Goal: Entertainment & Leisure: Consume media (video, audio)

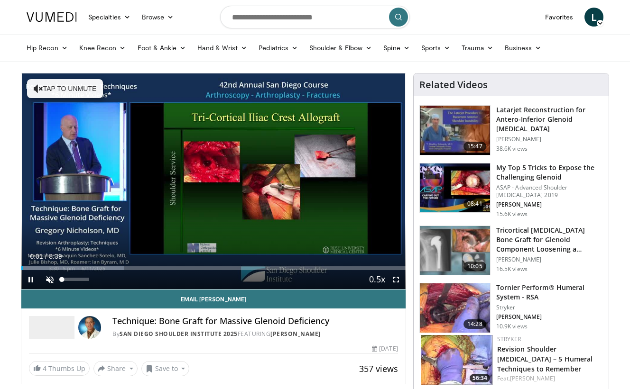
click at [53, 278] on span "Video Player" at bounding box center [49, 279] width 19 height 19
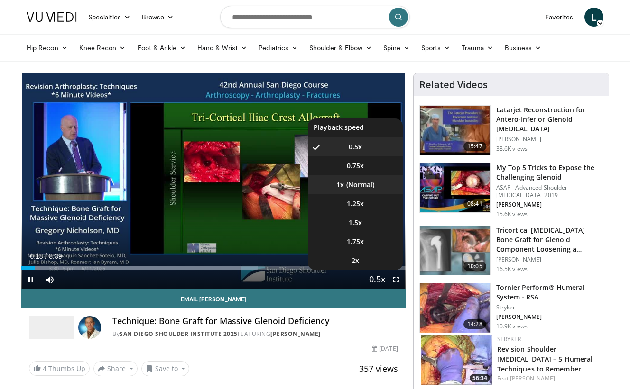
click at [361, 185] on li "1x" at bounding box center [355, 185] width 95 height 19
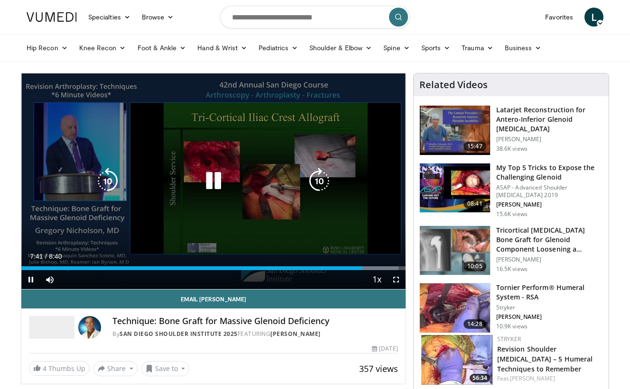
drag, startPoint x: 361, startPoint y: 270, endPoint x: 355, endPoint y: 270, distance: 6.6
click at [355, 270] on div "Current Time 7:41 / Duration 8:40 Pause Skip Backward Skip Forward Mute Loaded …" at bounding box center [213, 279] width 384 height 19
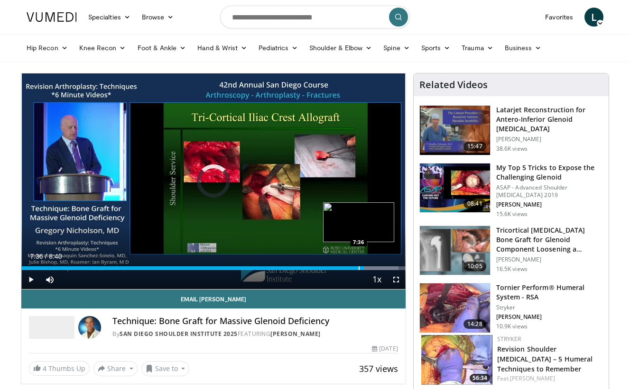
click at [359, 270] on div "Progress Bar" at bounding box center [359, 269] width 1 height 4
click at [352, 269] on div "Progress Bar" at bounding box center [352, 269] width 1 height 4
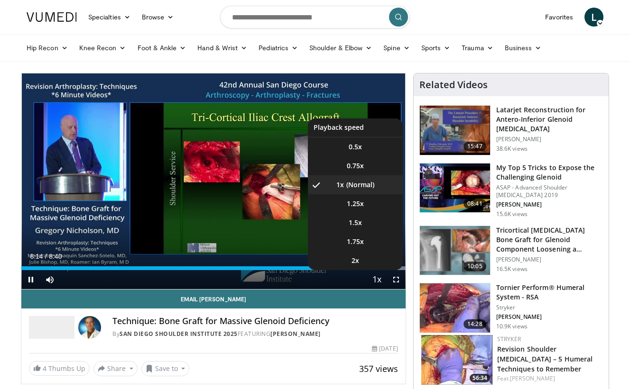
click at [368, 270] on button "Playback Rate" at bounding box center [377, 279] width 19 height 19
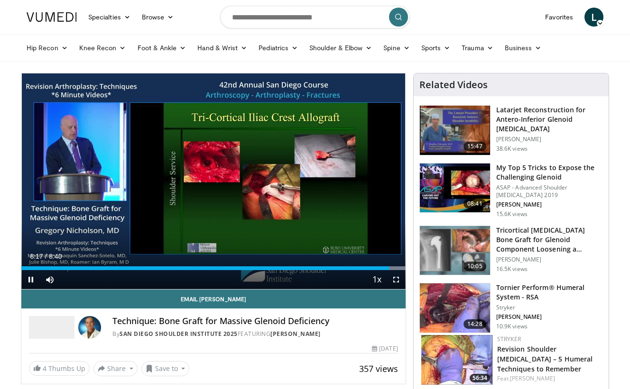
click at [361, 271] on div "Current Time 8:17 / Duration 8:40 Pause Skip Backward Skip Forward Mute Loaded …" at bounding box center [213, 279] width 384 height 19
click at [359, 269] on div "Progress Bar" at bounding box center [359, 269] width 1 height 4
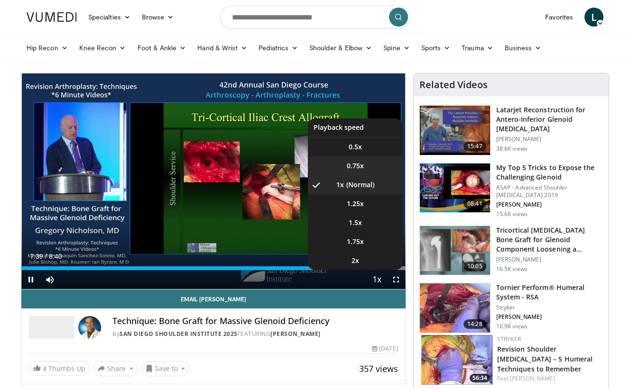
click at [368, 166] on li "0.75x" at bounding box center [355, 166] width 95 height 19
